Goal: Transaction & Acquisition: Book appointment/travel/reservation

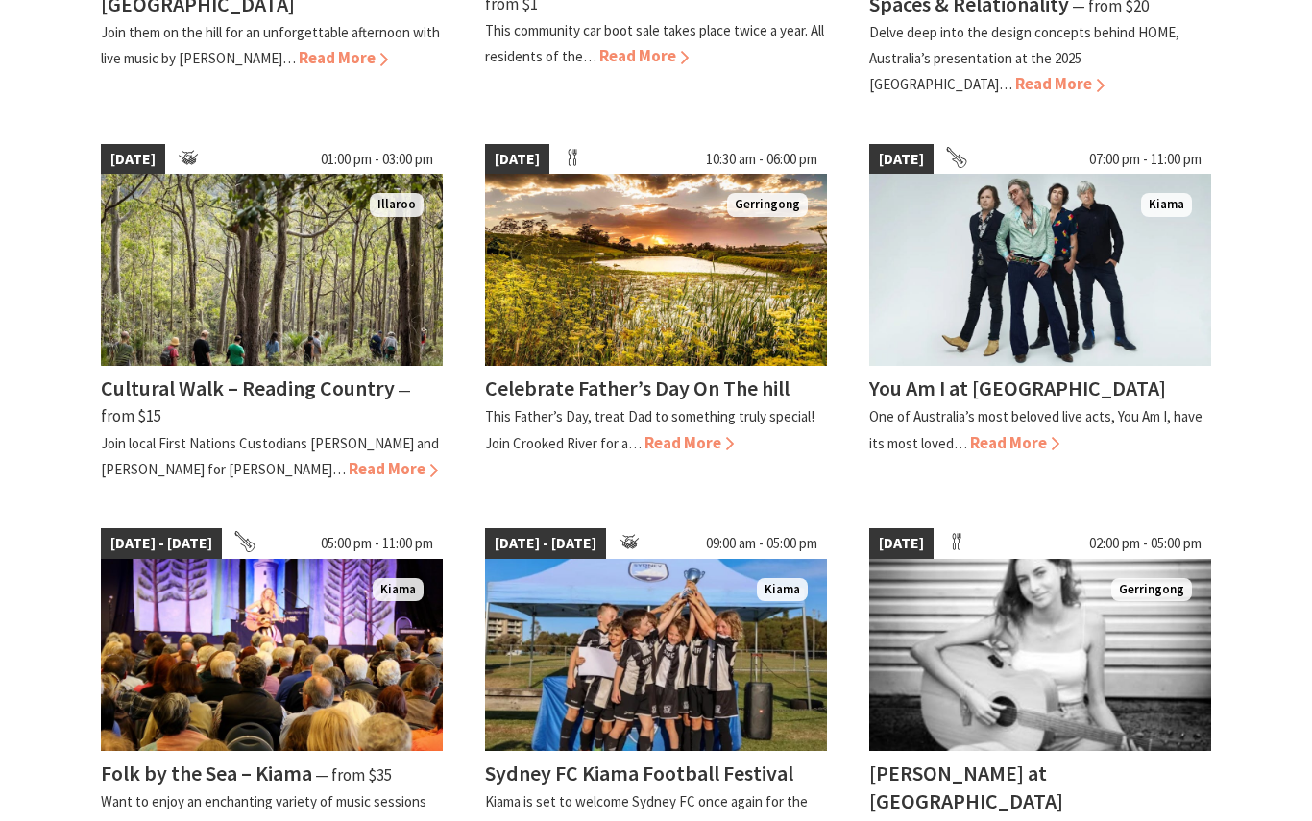
scroll to position [1271, 0]
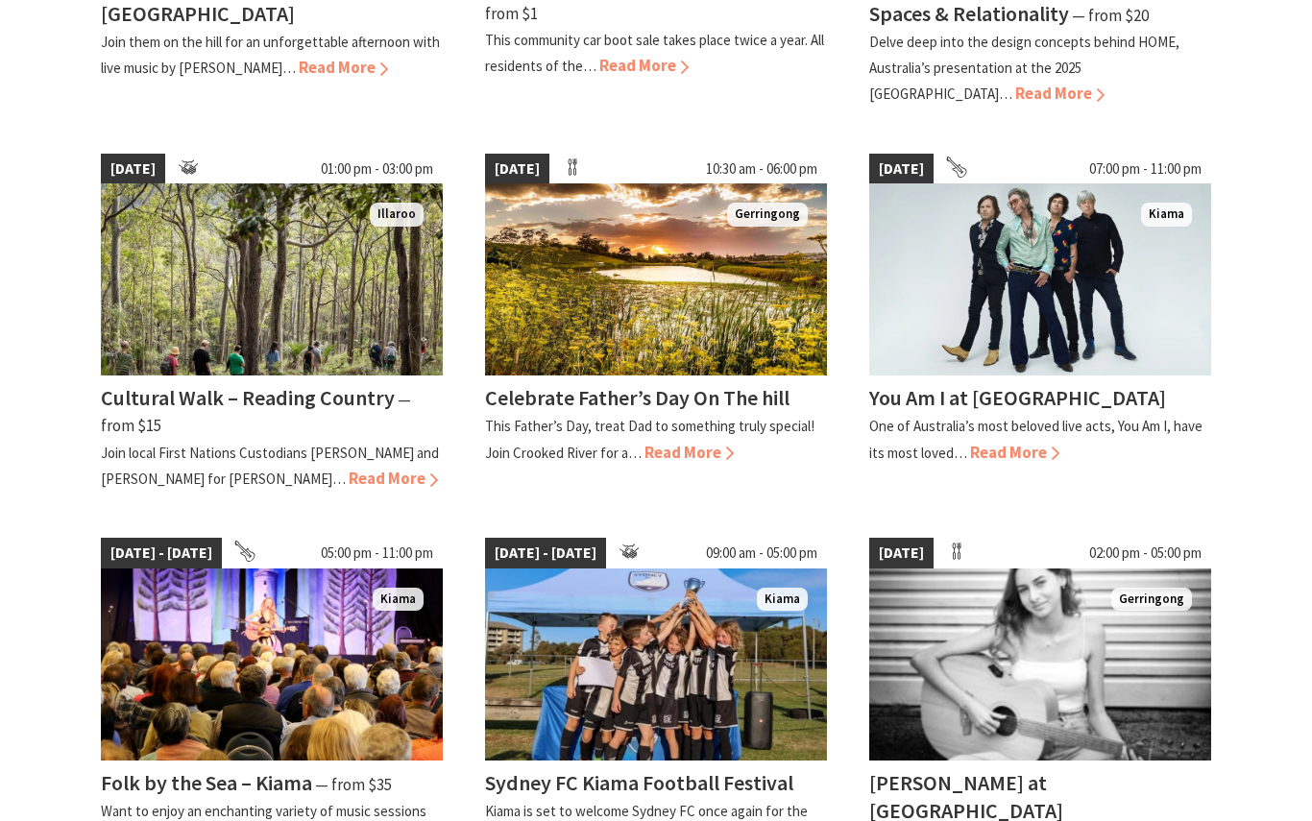
click at [1113, 267] on img at bounding box center [1040, 279] width 342 height 192
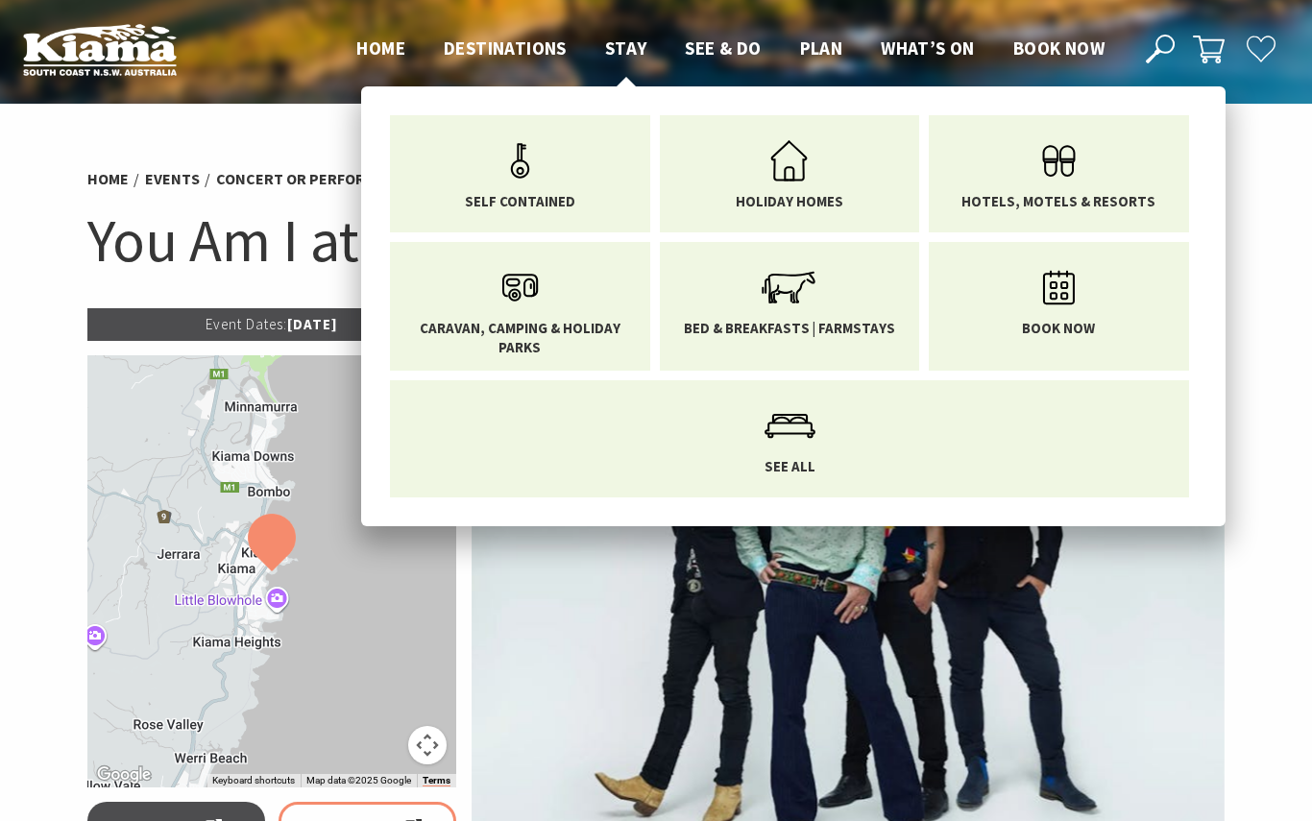
click at [1075, 199] on span "Hotels, Motels & Resorts" at bounding box center [1058, 201] width 194 height 19
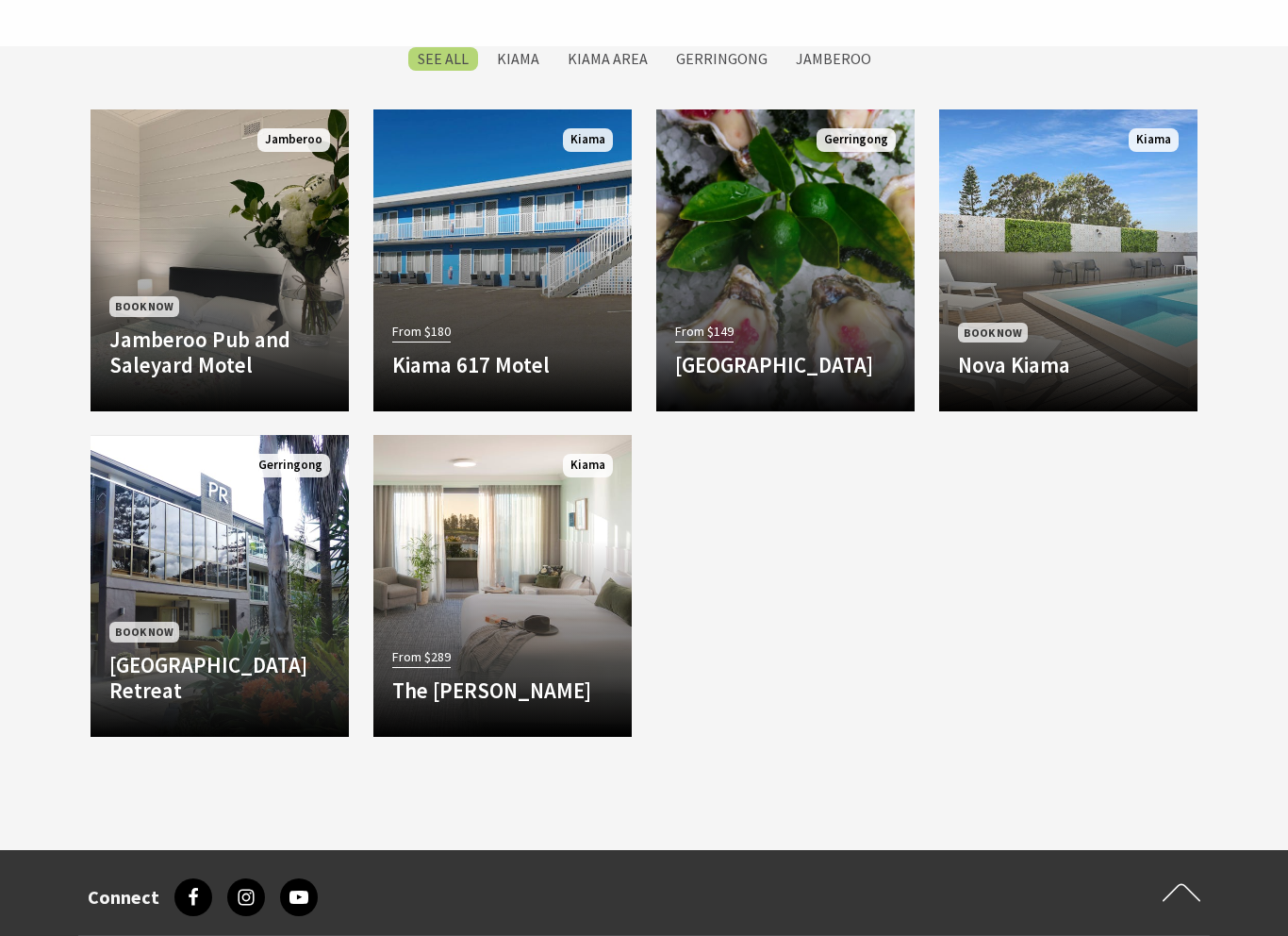
scroll to position [1587, 0]
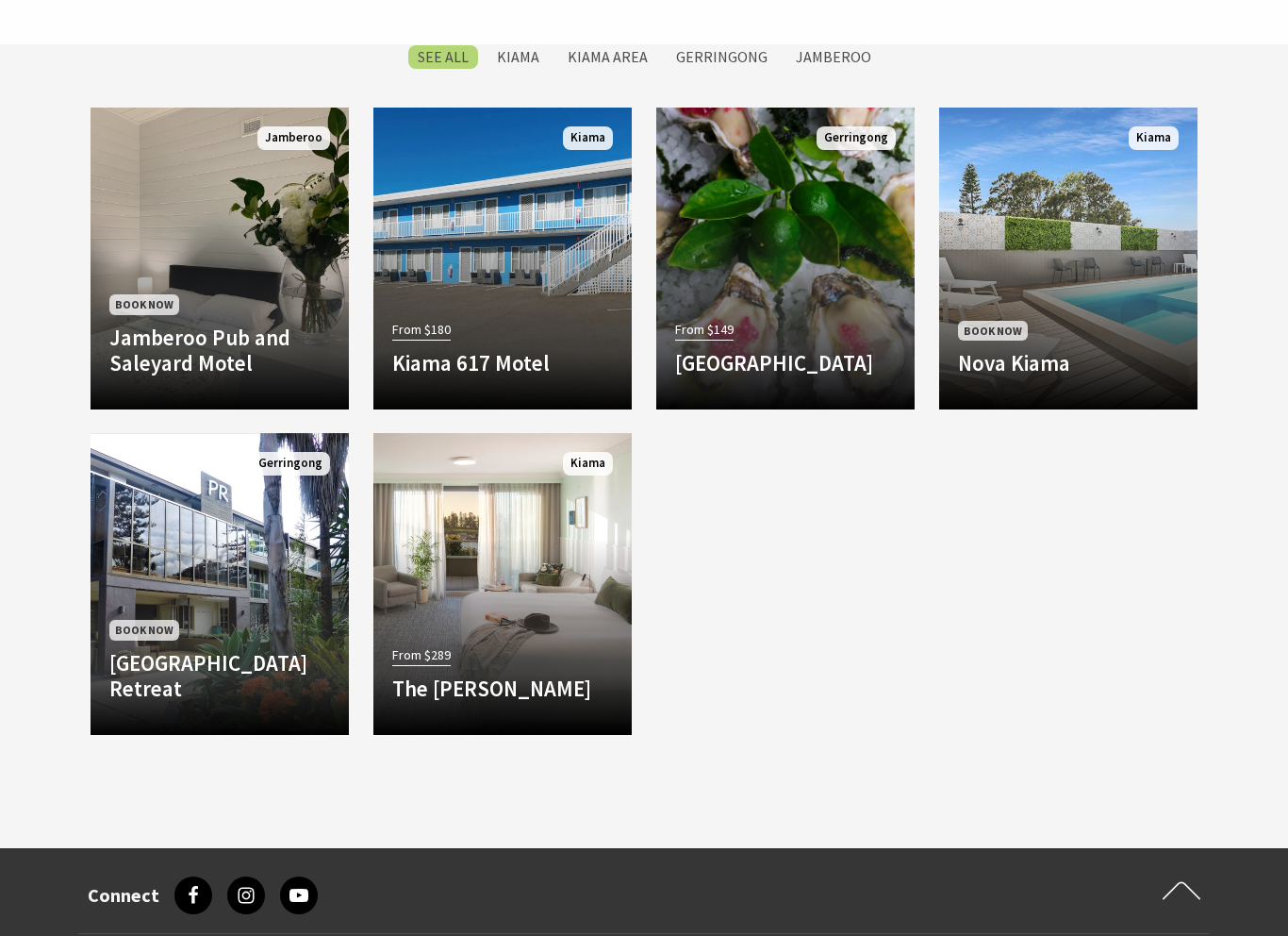
click at [273, 583] on link "Book Now Park Ridge Retreat This boutique accommodation offers its guests a rel…" at bounding box center [219, 583] width 258 height 302
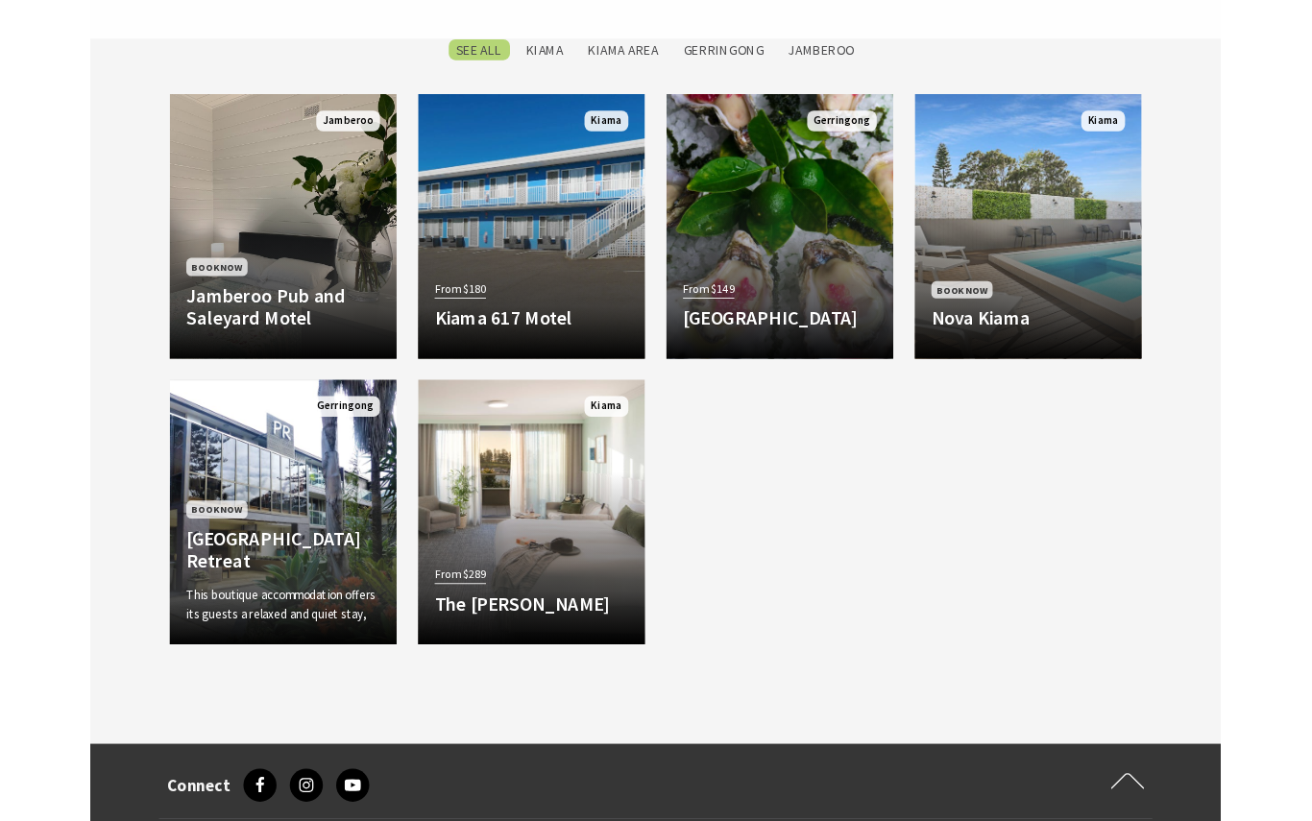
scroll to position [1669, 0]
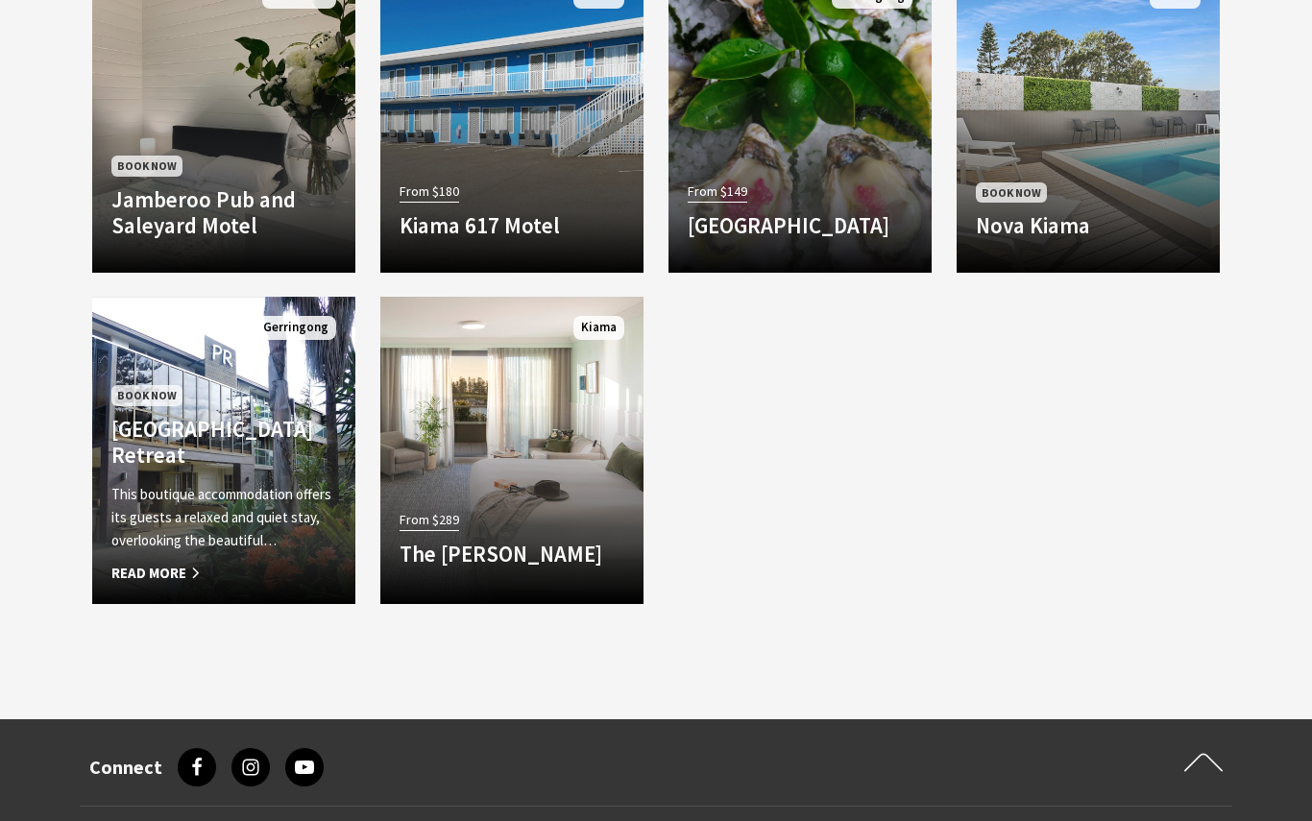
click at [539, 452] on link "From $289 The Sebel Kiama Set overlooking Kiama Harbour and out to the Pacific …" at bounding box center [511, 450] width 263 height 307
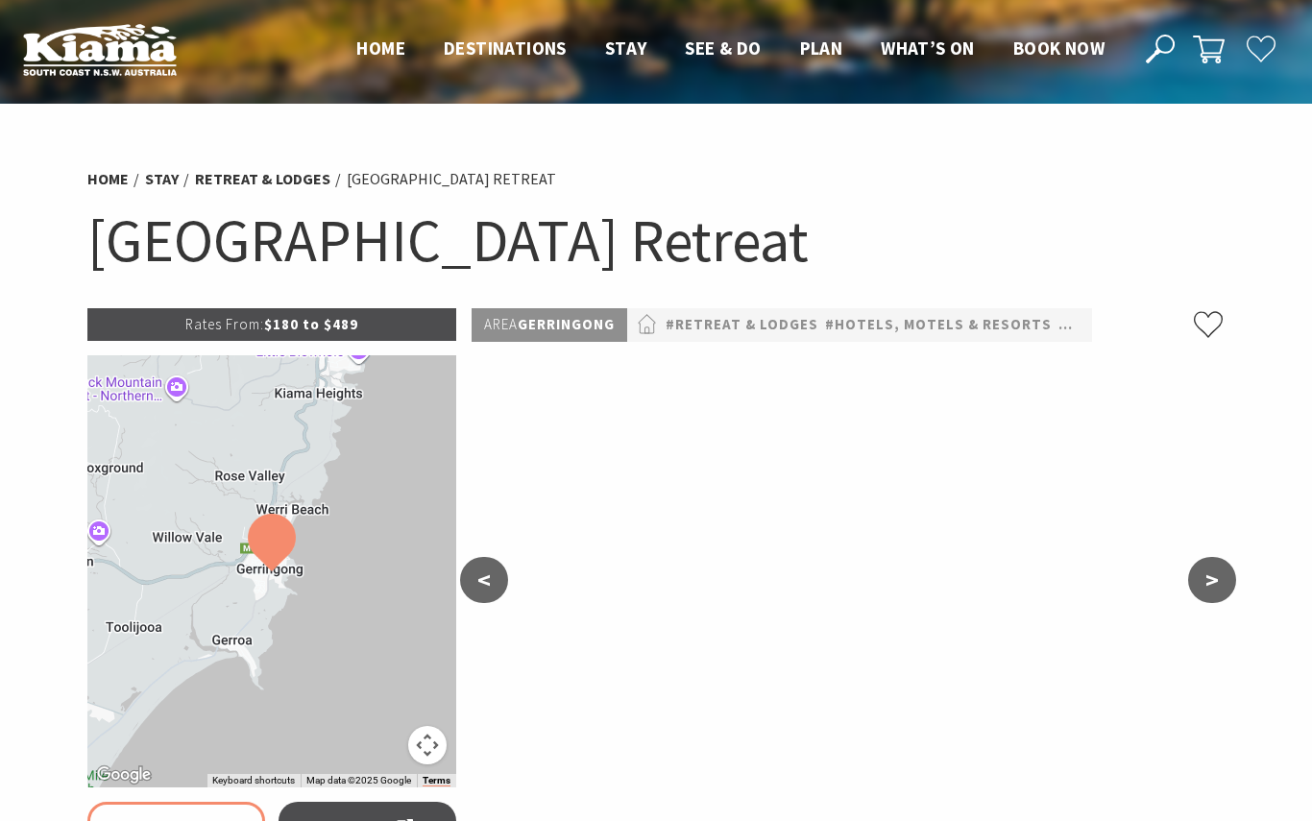
select select "3"
select select "2"
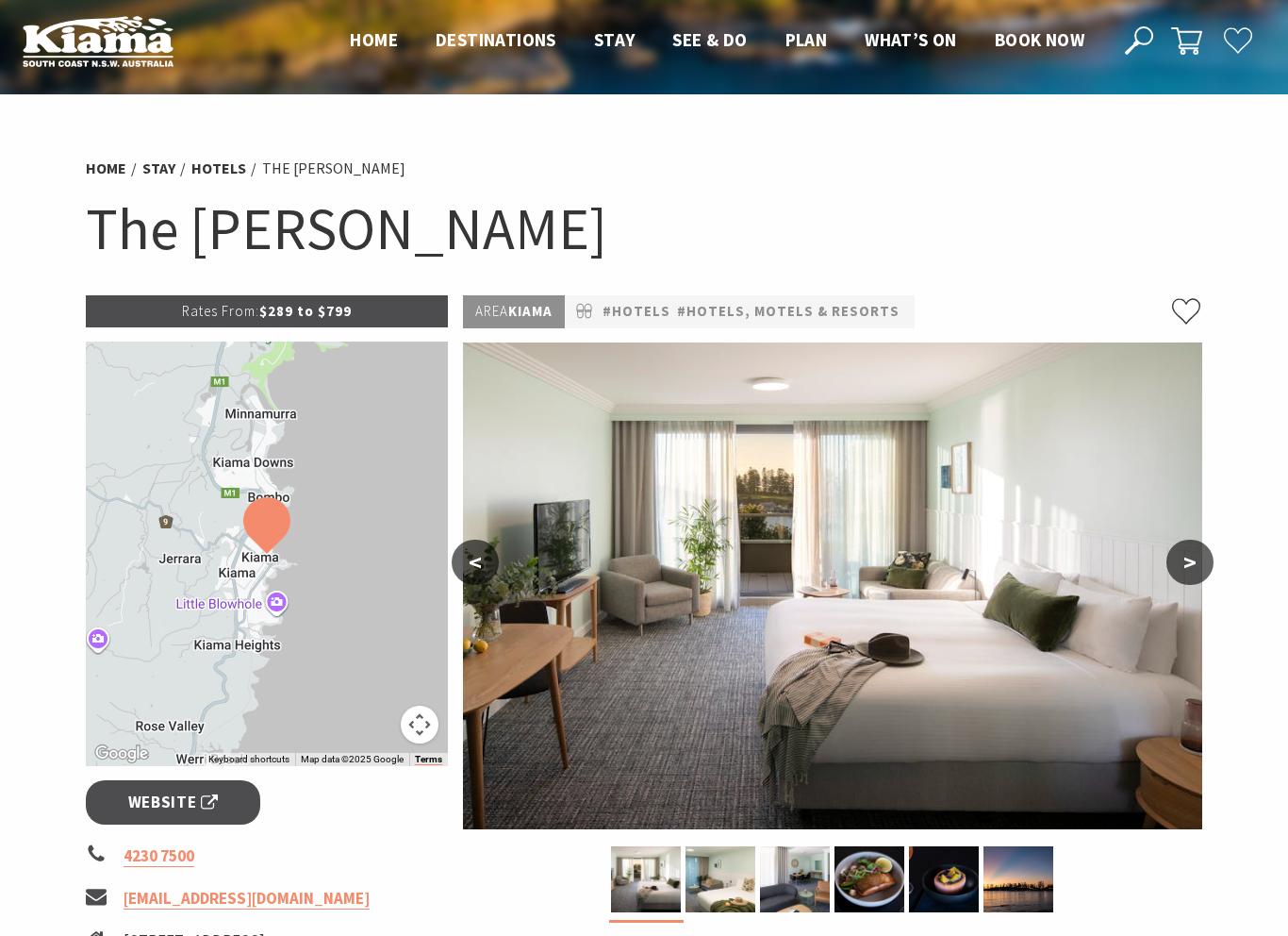
scroll to position [11, 0]
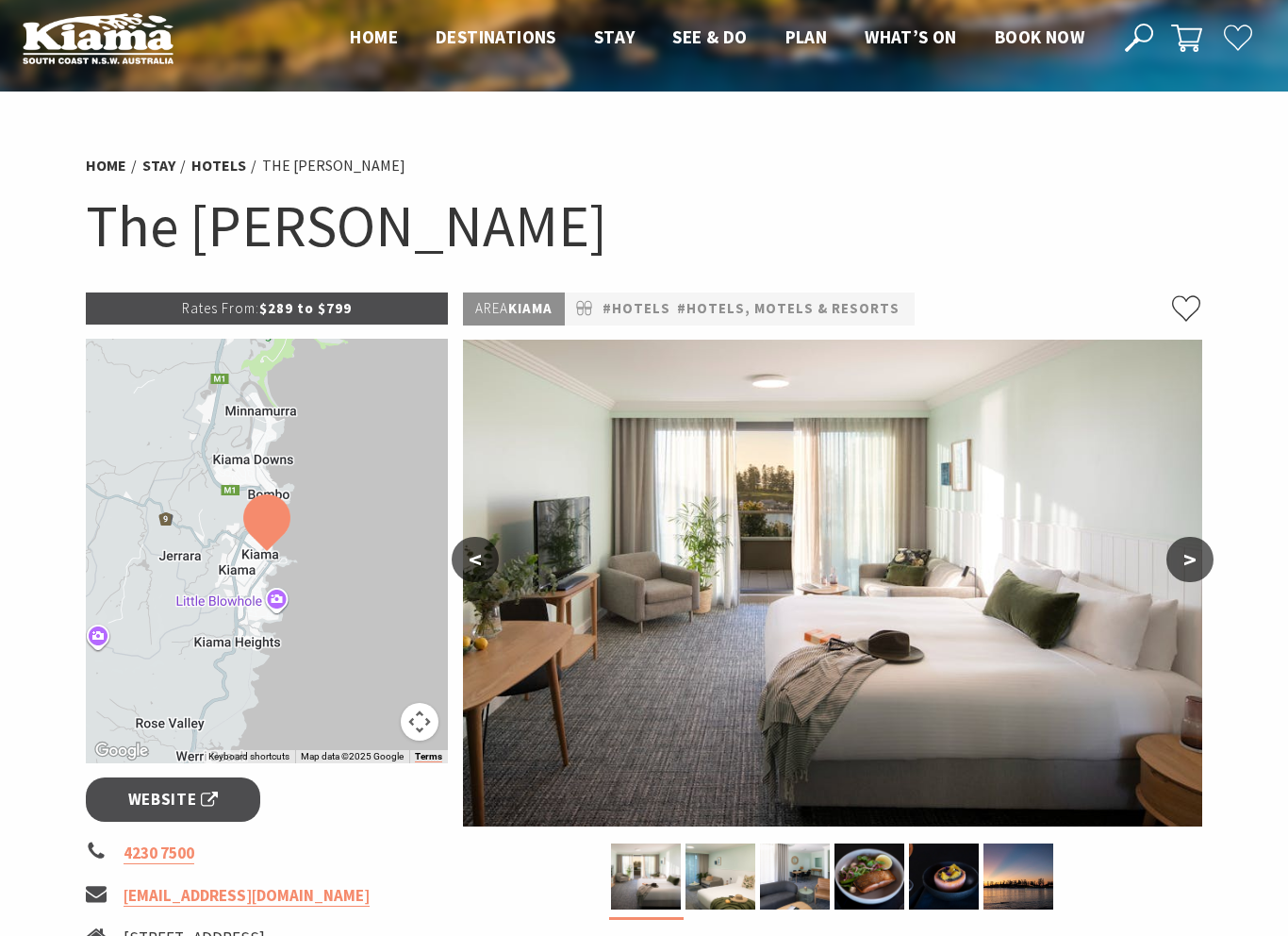
click at [1195, 560] on button ">" at bounding box center [1190, 560] width 47 height 45
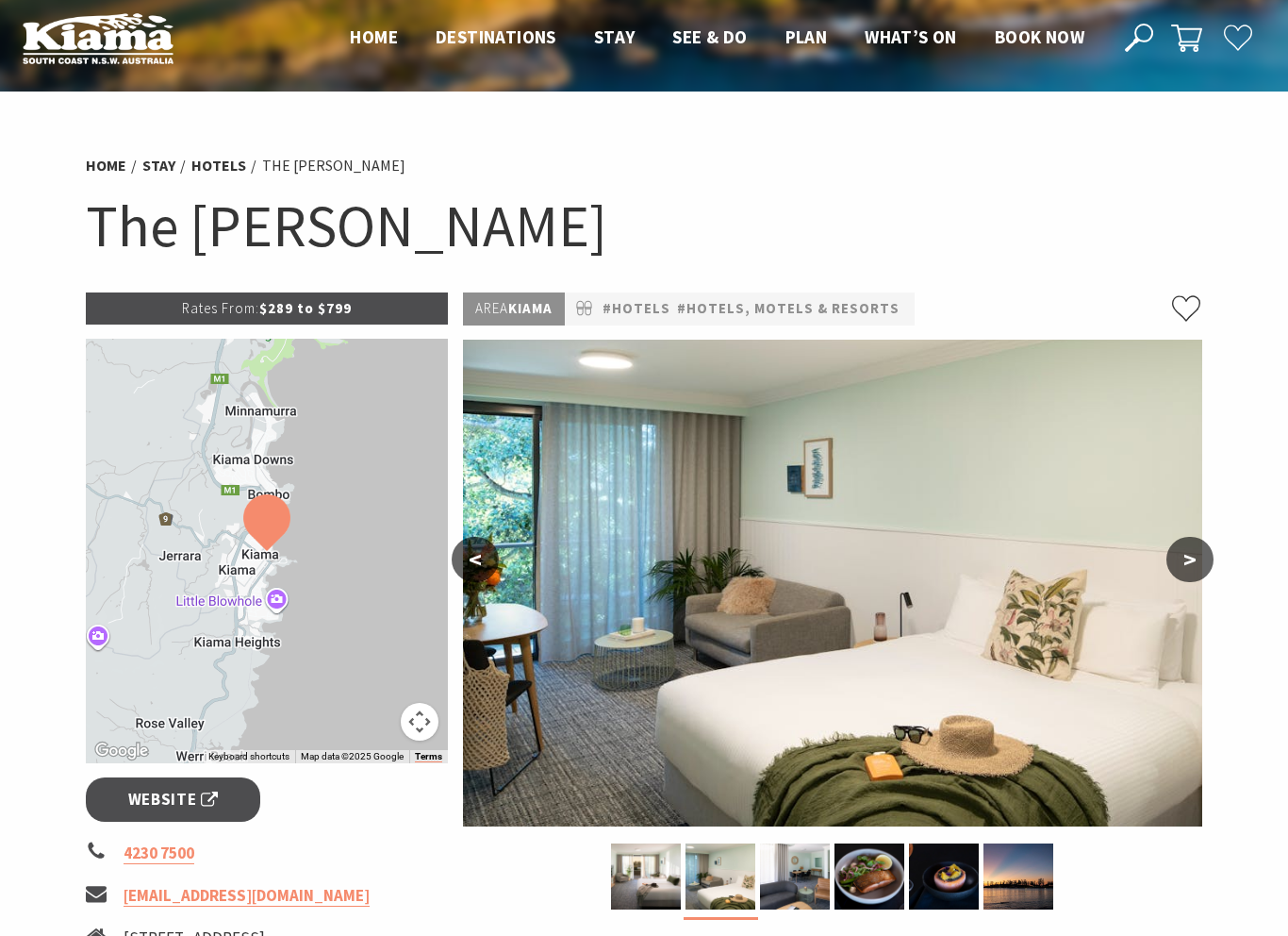
click at [1200, 551] on button ">" at bounding box center [1190, 560] width 47 height 45
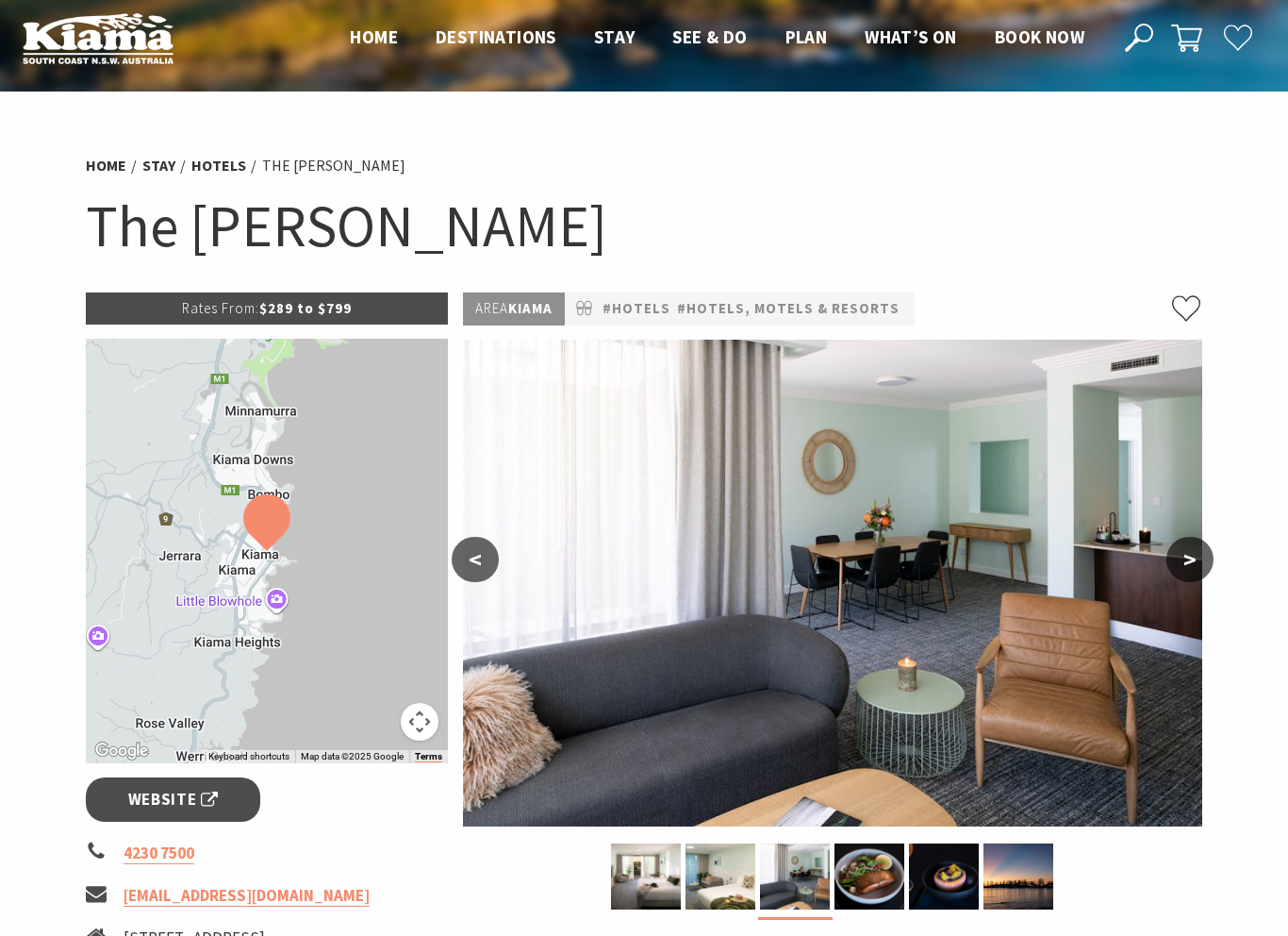
click at [1199, 546] on button ">" at bounding box center [1190, 560] width 47 height 45
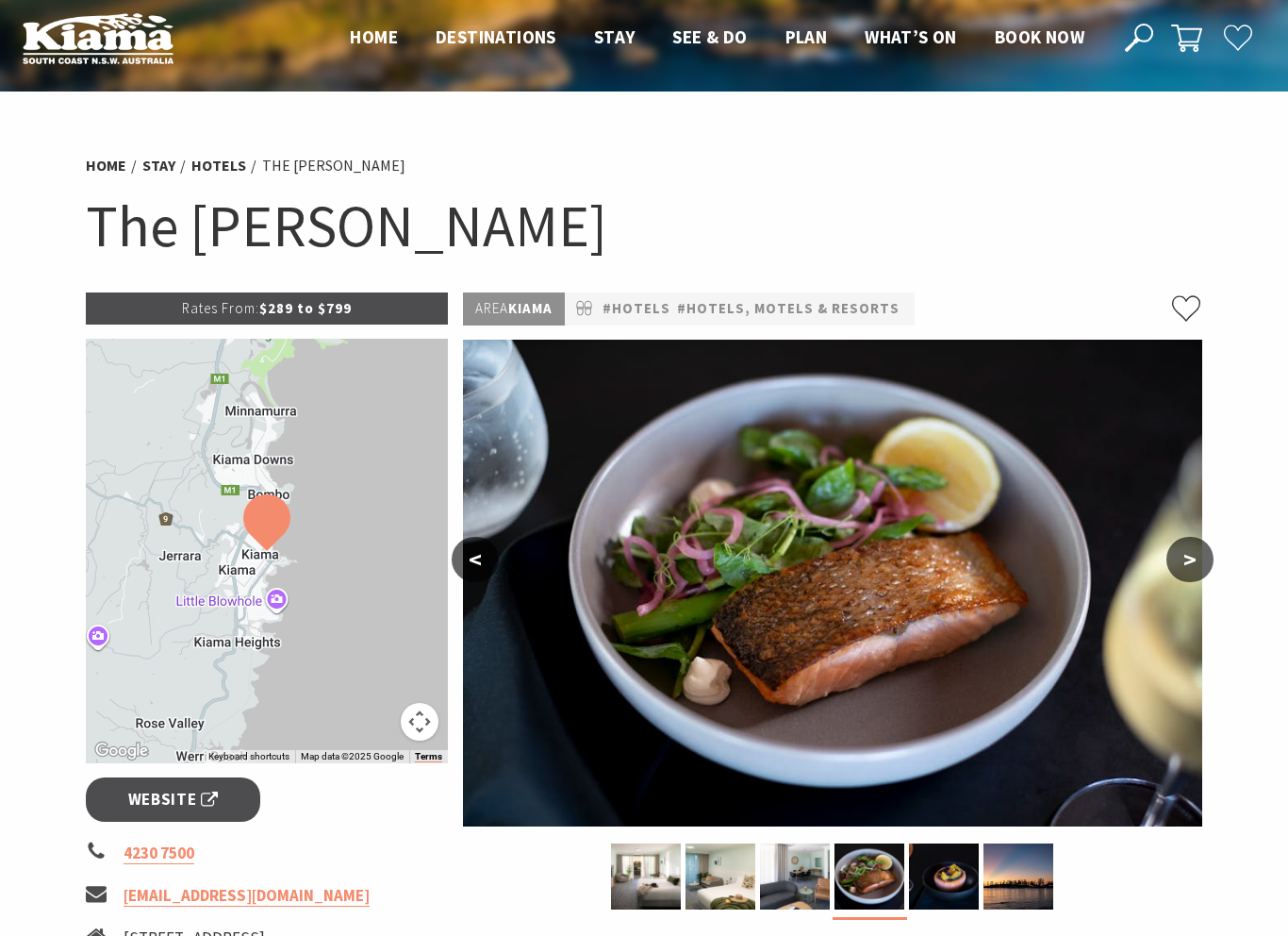
click at [1197, 555] on button ">" at bounding box center [1190, 560] width 47 height 45
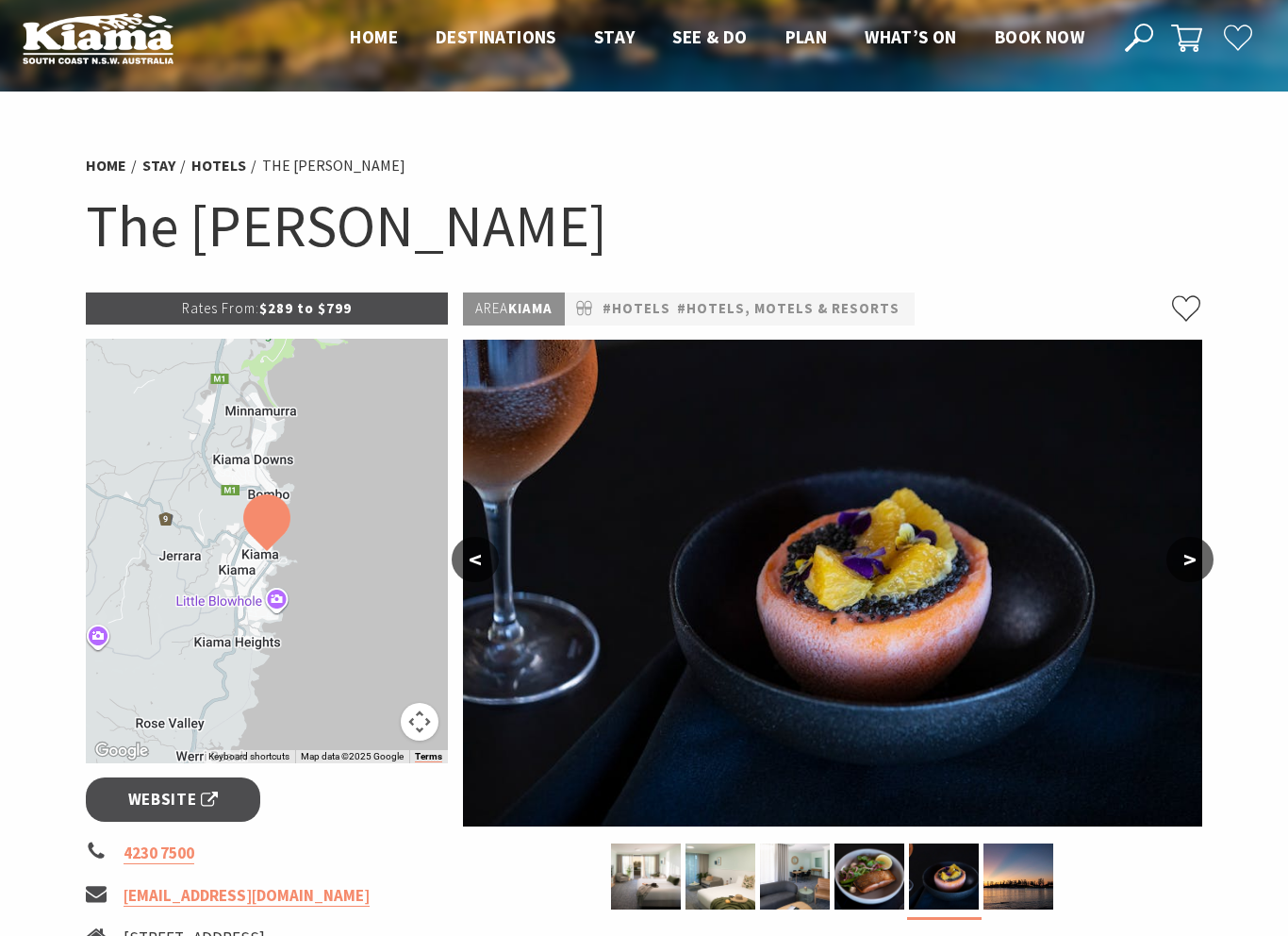
click at [1195, 558] on button ">" at bounding box center [1190, 560] width 47 height 45
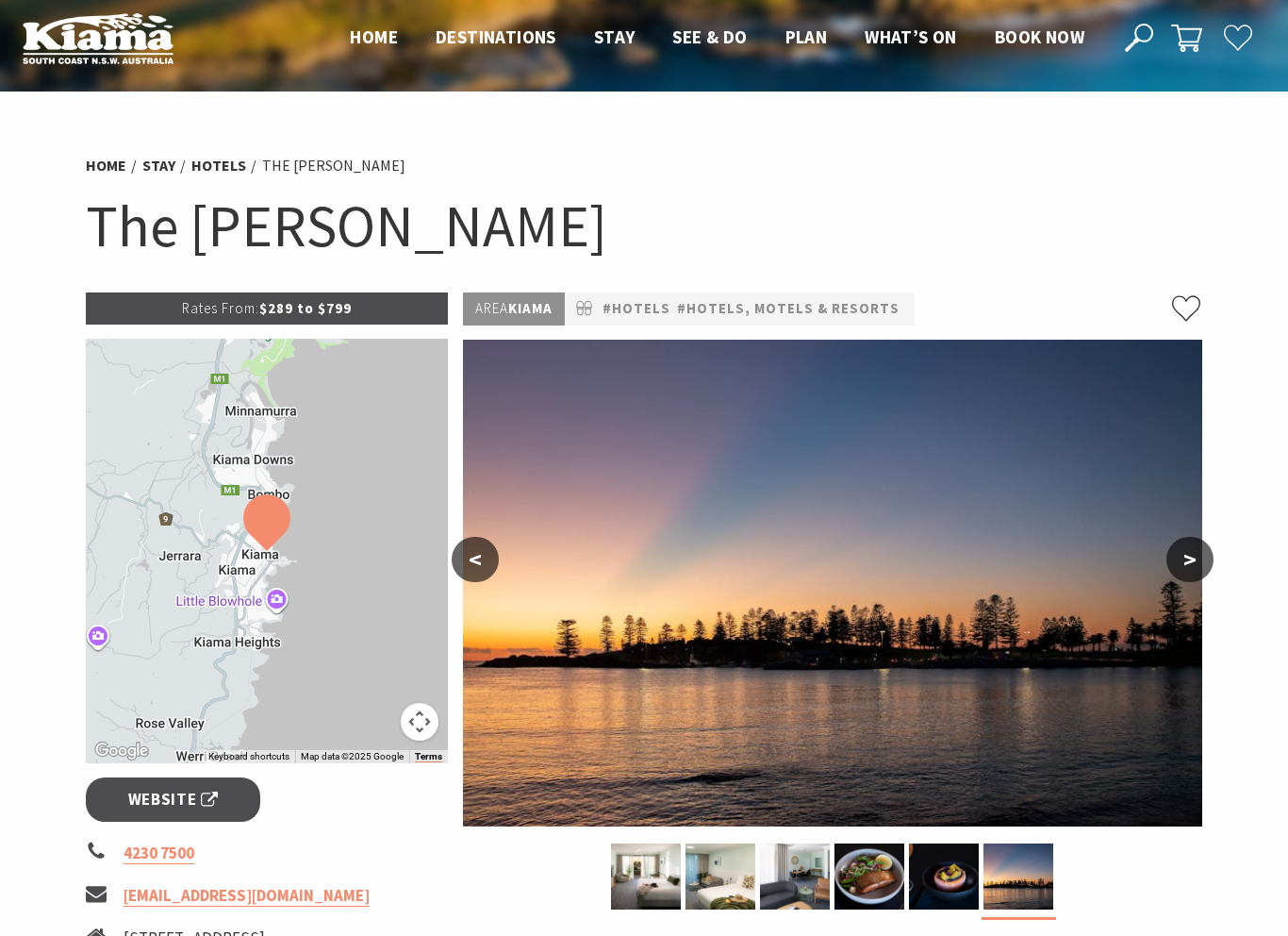
click at [1195, 554] on button ">" at bounding box center [1190, 560] width 47 height 45
click at [1200, 565] on button ">" at bounding box center [1190, 560] width 47 height 45
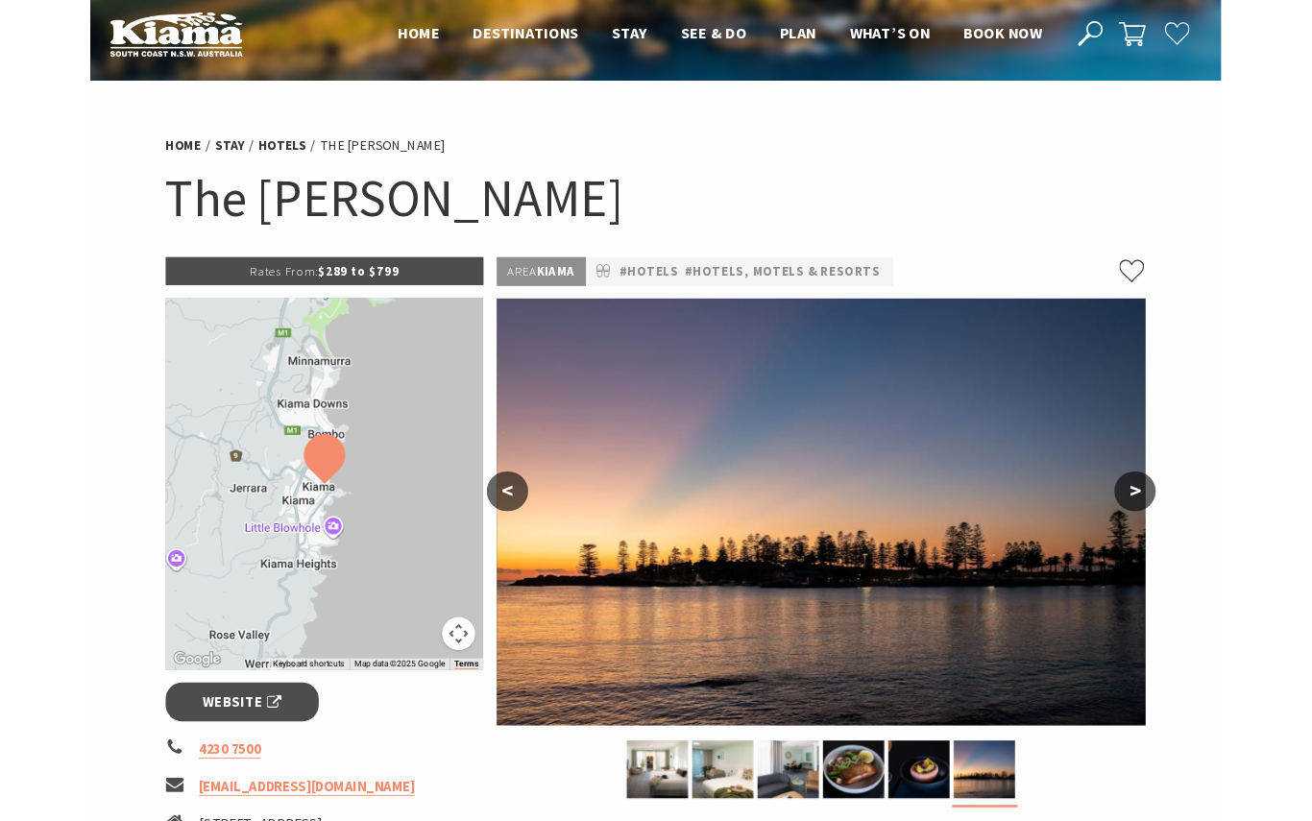
scroll to position [0, 0]
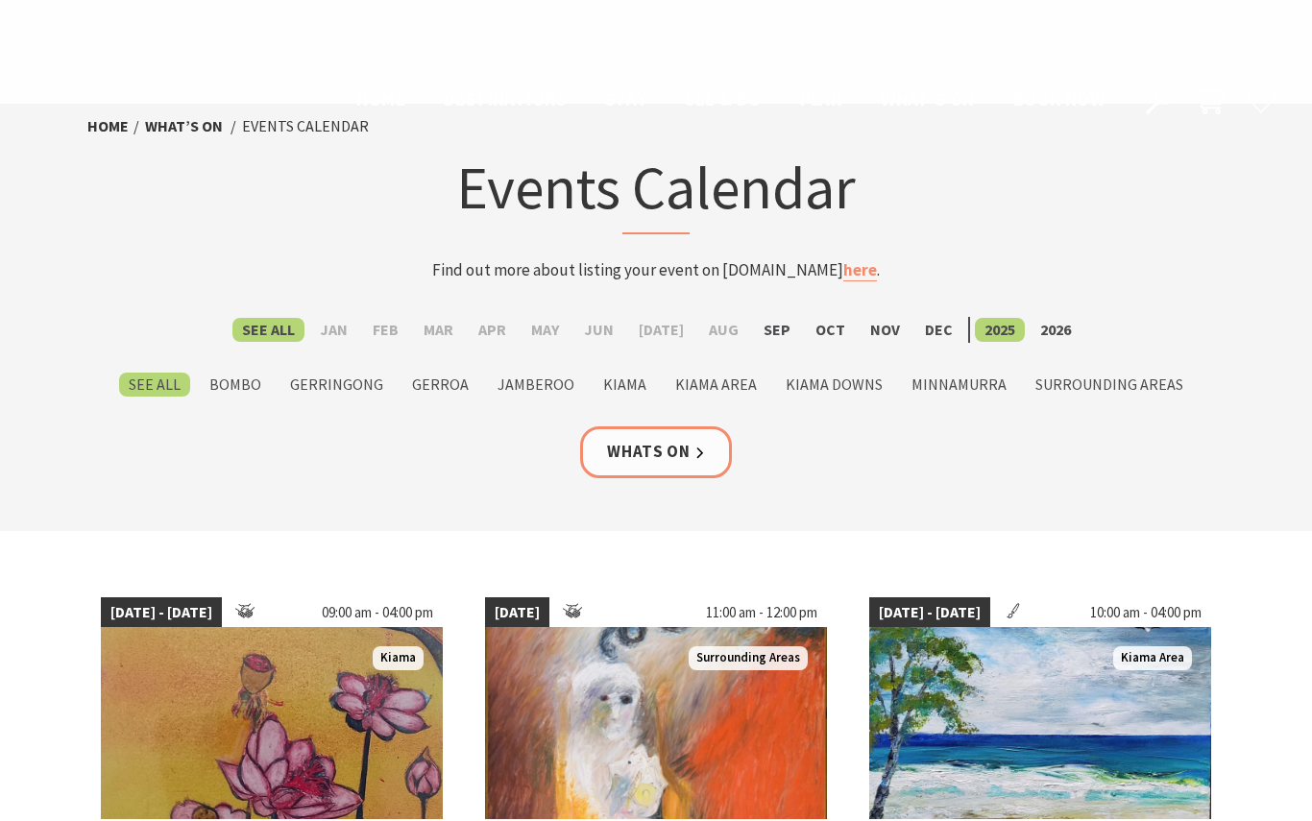
scroll to position [1271, 0]
